Goal: Information Seeking & Learning: Learn about a topic

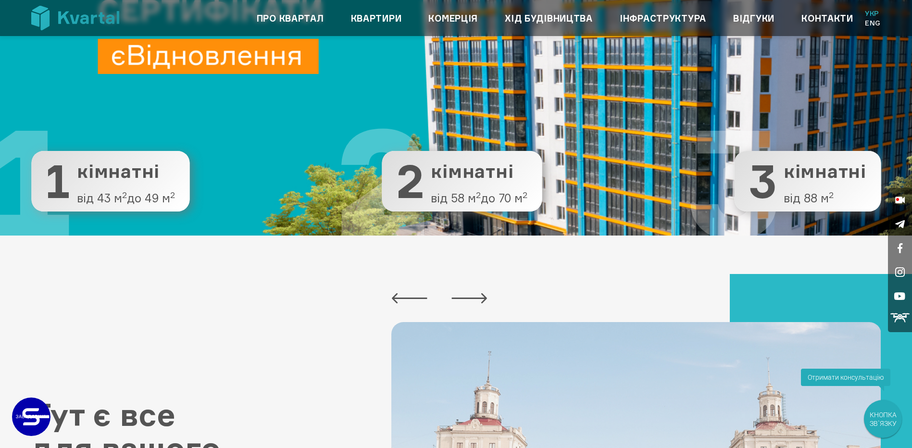
scroll to position [48, 0]
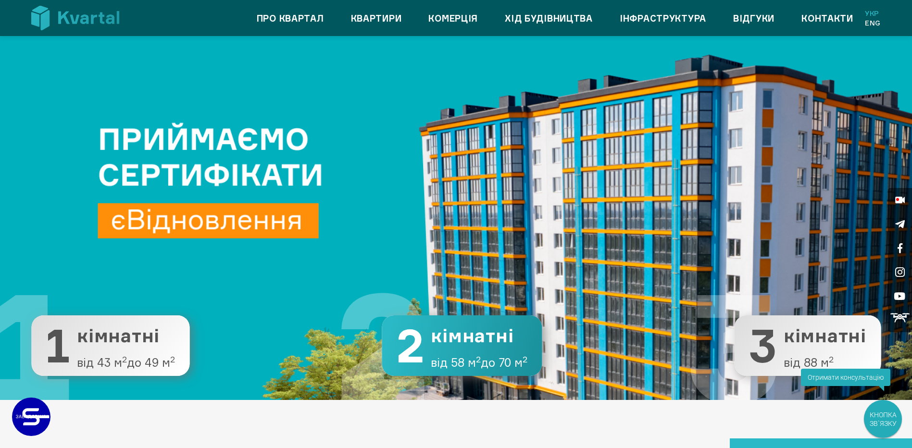
click at [463, 338] on span "кімнатні" at bounding box center [479, 336] width 97 height 20
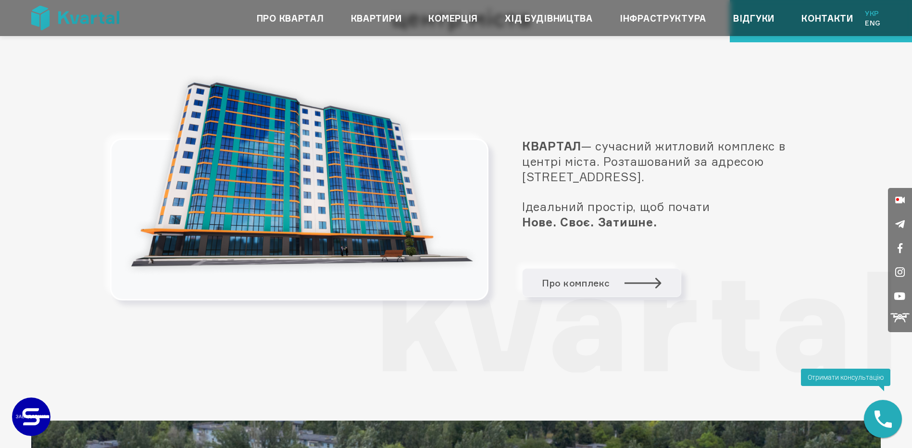
scroll to position [817, 0]
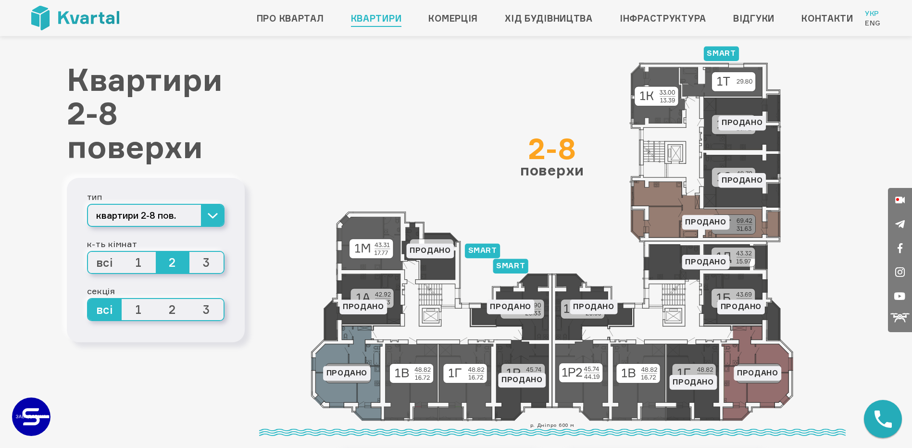
scroll to position [48, 0]
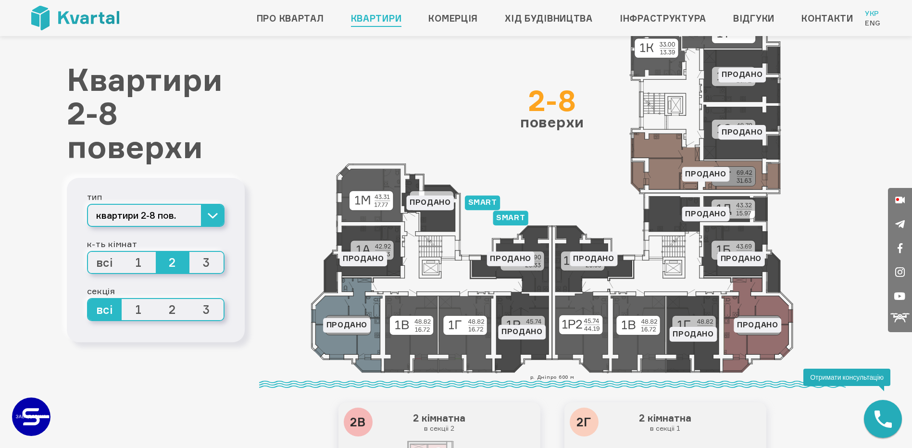
click at [411, 338] on icon at bounding box center [552, 193] width 483 height 359
click at [408, 323] on icon at bounding box center [552, 193] width 483 height 359
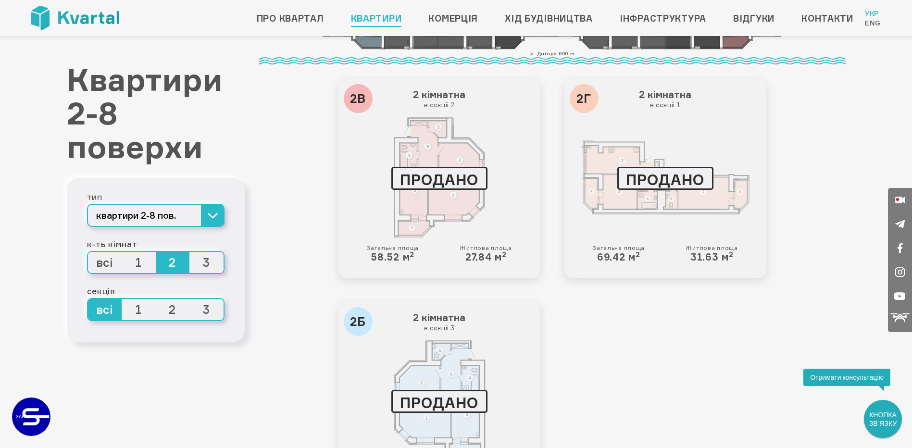
scroll to position [385, 0]
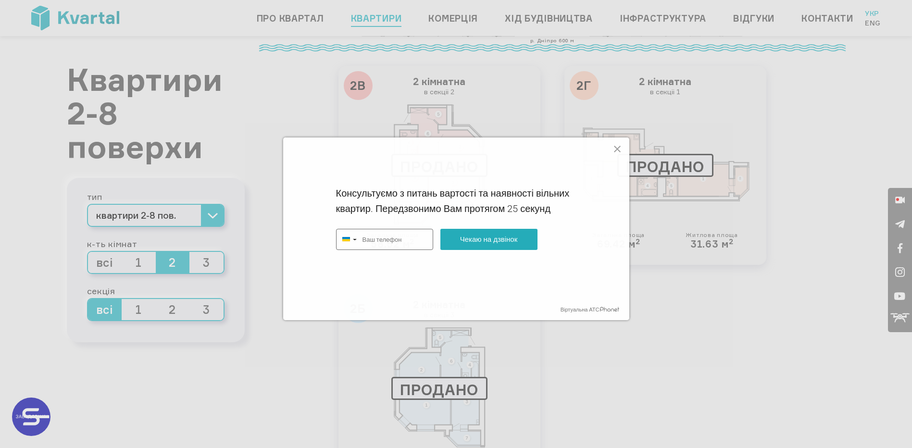
type input "+380"
click at [617, 148] on icon at bounding box center [618, 149] width 12 height 12
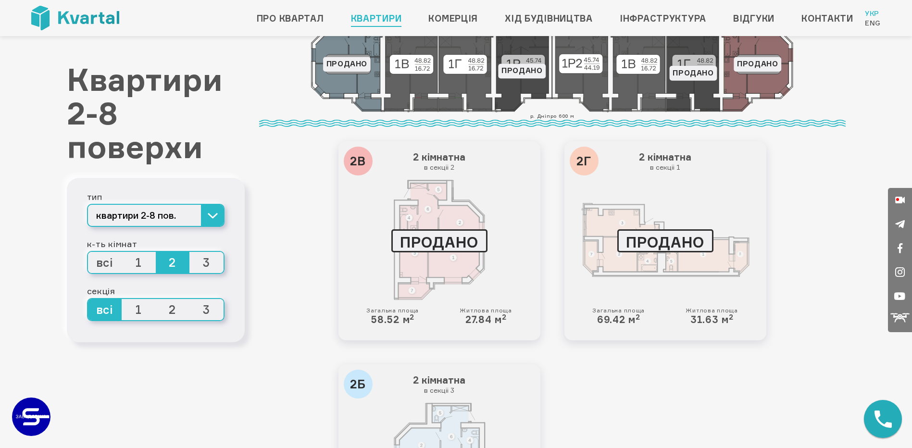
scroll to position [337, 0]
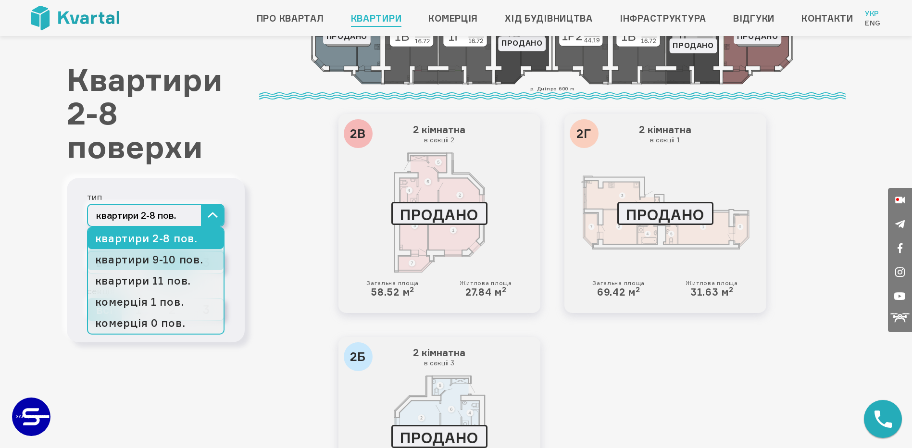
click at [174, 261] on link "квартири 9-10 пов." at bounding box center [156, 259] width 136 height 21
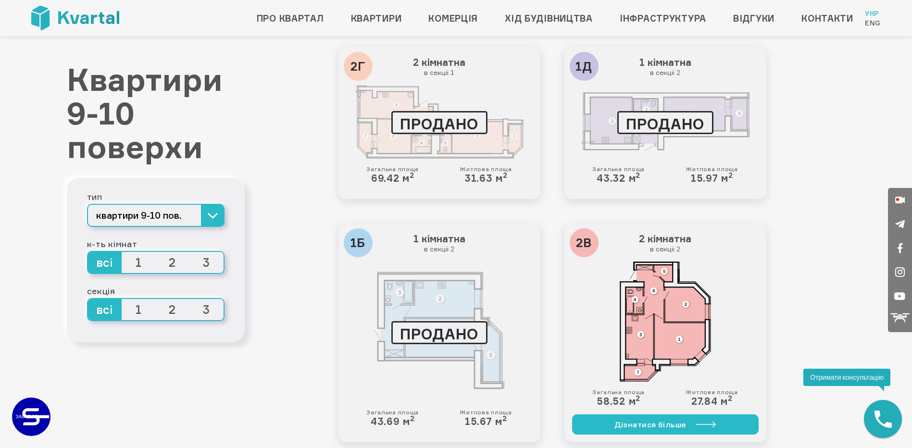
scroll to position [865, 0]
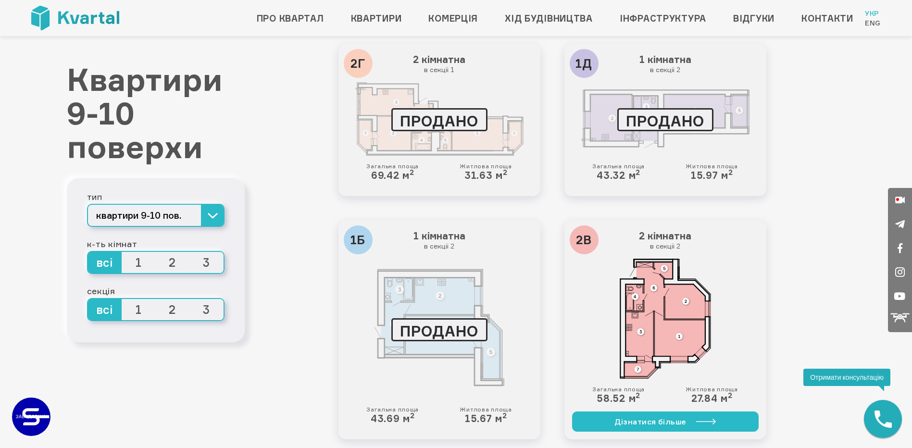
click at [645, 307] on img at bounding box center [665, 319] width 168 height 120
